Goal: Transaction & Acquisition: Subscribe to service/newsletter

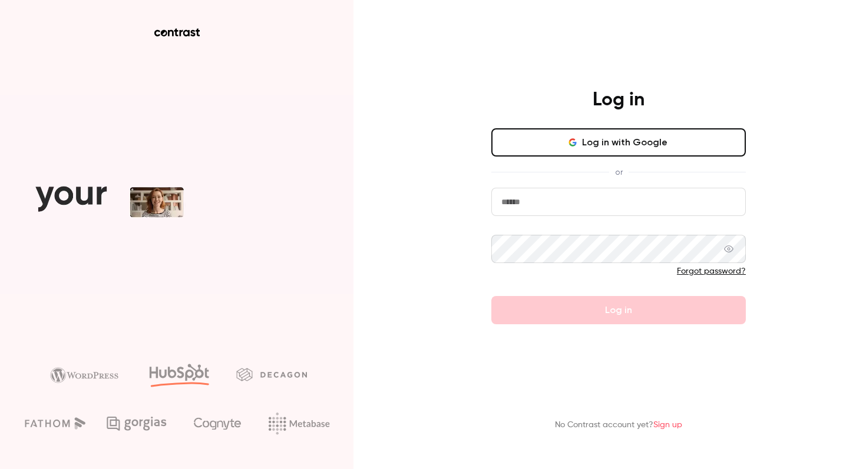
click at [525, 138] on button "Log in with Google" at bounding box center [618, 142] width 254 height 28
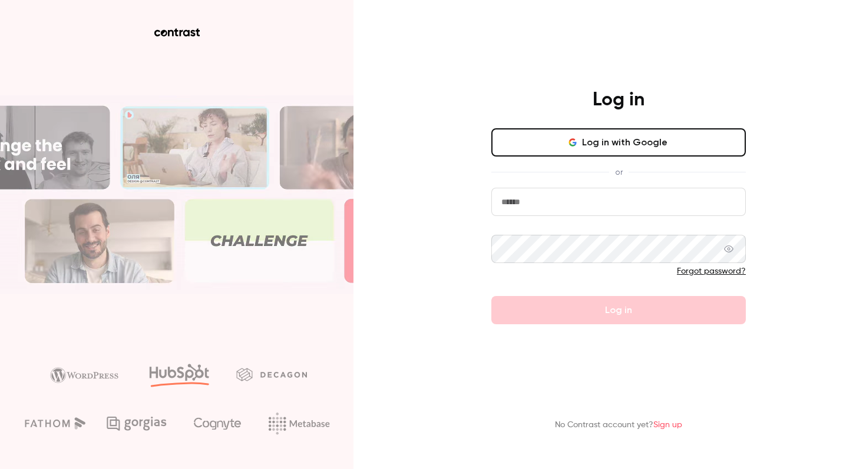
click at [525, 138] on button "Log in with Google" at bounding box center [618, 142] width 254 height 28
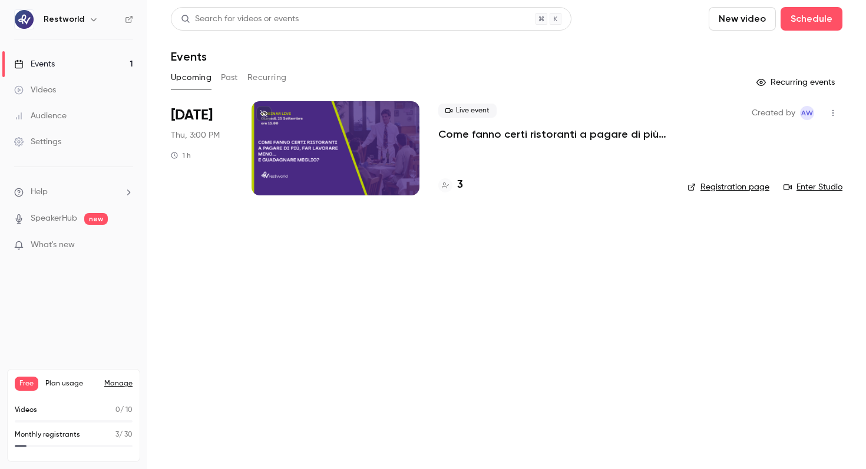
click at [499, 131] on p "Come fanno certi ristoranti a pagare di più, far lavorare meno… e guadagnare me…" at bounding box center [553, 134] width 230 height 14
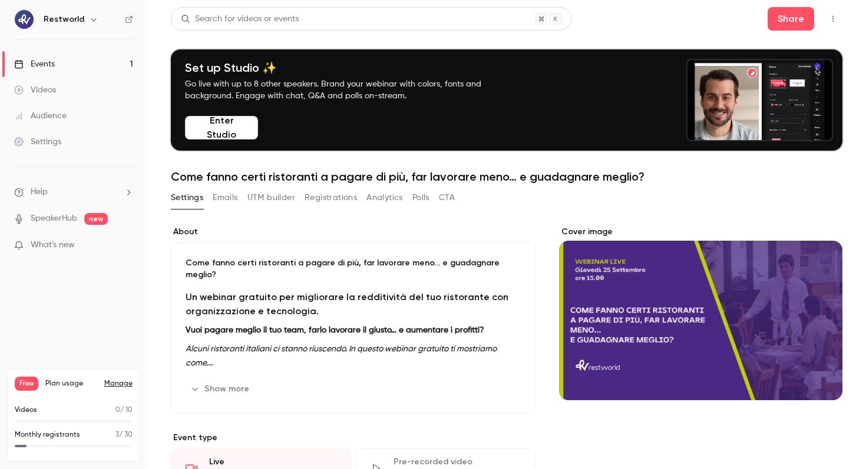
click at [264, 203] on button "UTM builder" at bounding box center [271, 197] width 48 height 19
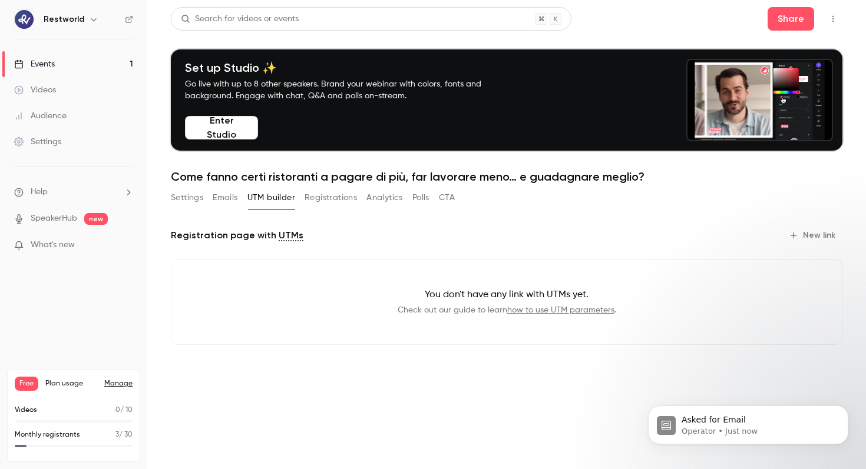
click at [191, 193] on button "Settings" at bounding box center [187, 197] width 32 height 19
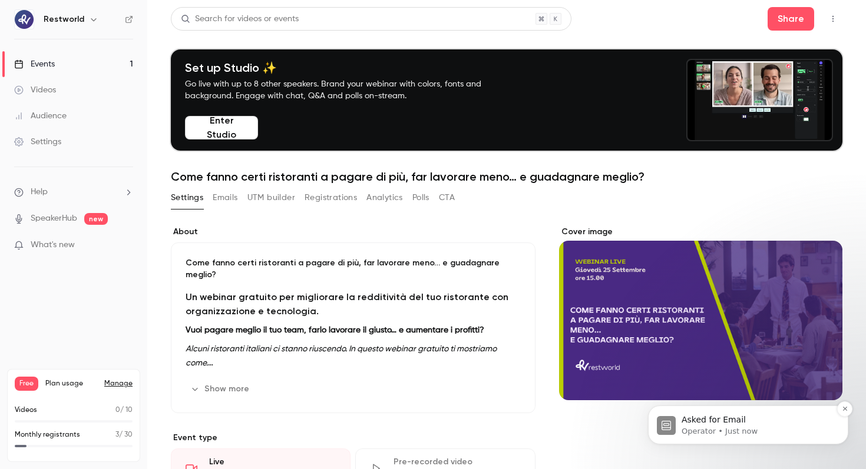
click at [744, 432] on p "Operator • Just now" at bounding box center [757, 431] width 152 height 11
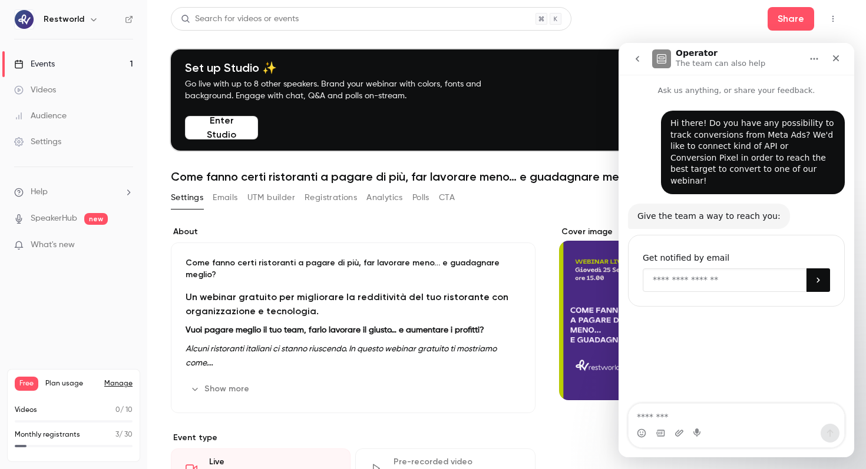
click at [713, 269] on input "Enter your email" at bounding box center [724, 281] width 164 height 24
type input "**********"
click at [817, 276] on icon "Submit" at bounding box center [817, 280] width 9 height 9
click at [127, 390] on div "Free Plan usage Manage" at bounding box center [74, 384] width 118 height 14
click at [121, 385] on link "Manage" at bounding box center [118, 383] width 28 height 9
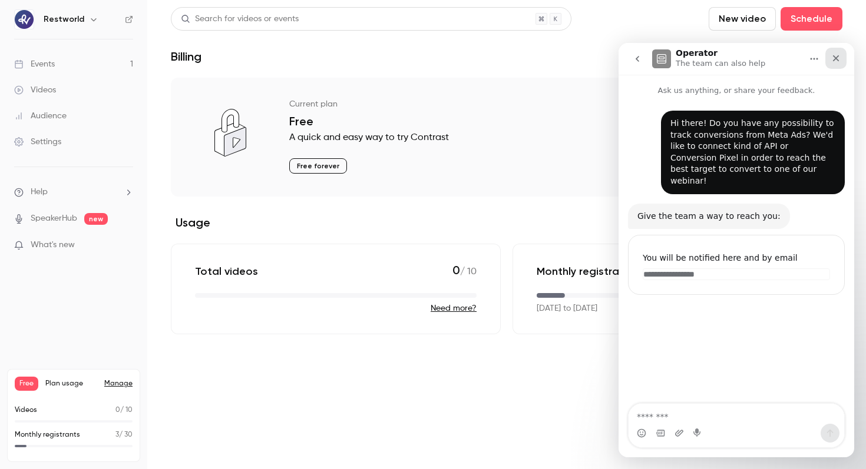
click at [837, 57] on icon "Close" at bounding box center [835, 58] width 9 height 9
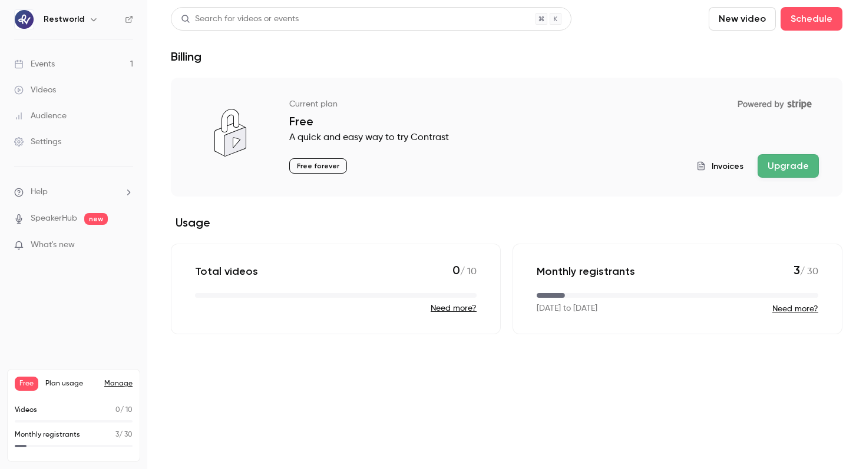
click at [796, 161] on button "Upgrade" at bounding box center [787, 166] width 61 height 24
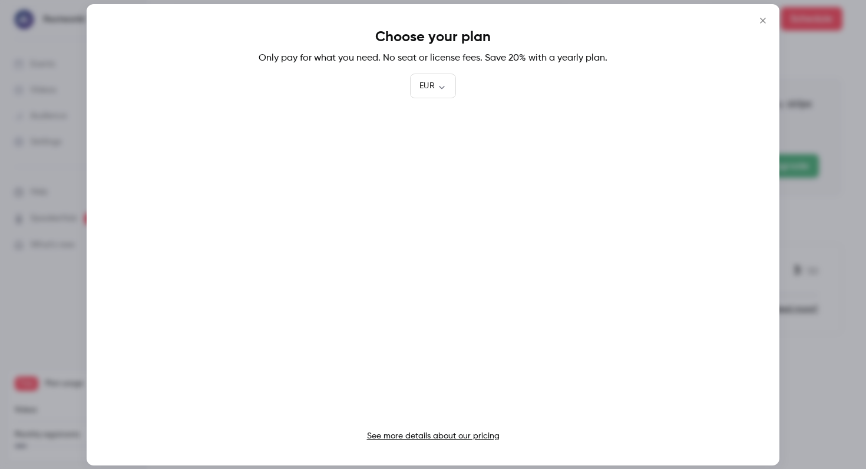
click at [466, 432] on link "See more details about our pricing" at bounding box center [433, 436] width 133 height 8
